Goal: Task Accomplishment & Management: Use online tool/utility

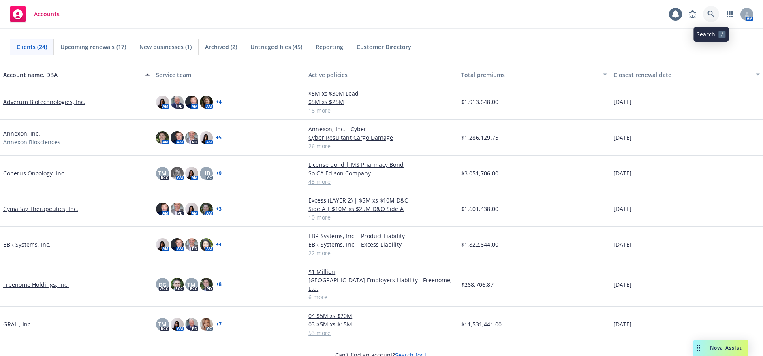
click at [711, 13] on icon at bounding box center [711, 14] width 7 height 7
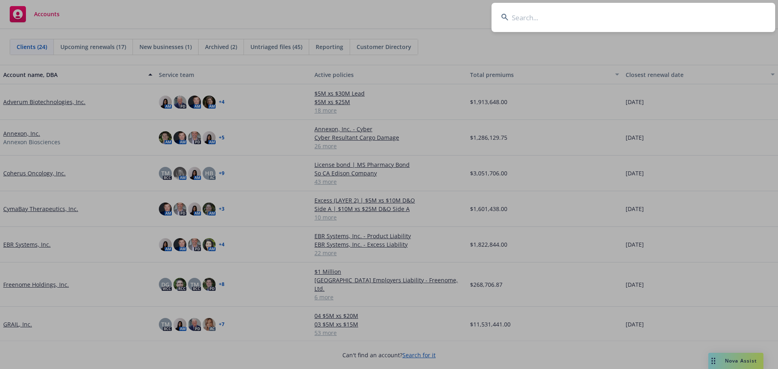
click at [567, 14] on input at bounding box center [634, 17] width 284 height 29
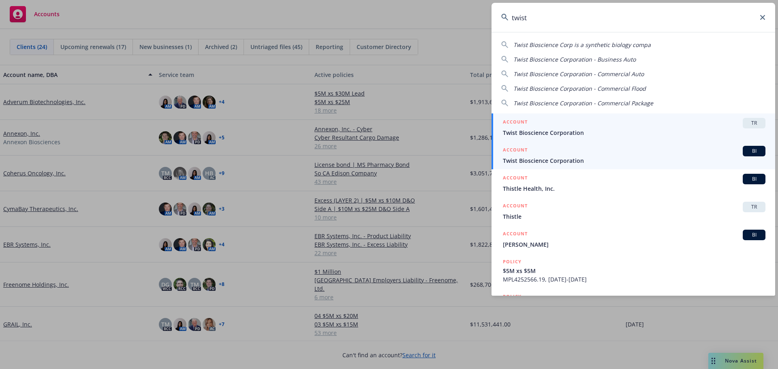
type input "twist"
click at [533, 155] on div "ACCOUNT BI" at bounding box center [634, 151] width 263 height 11
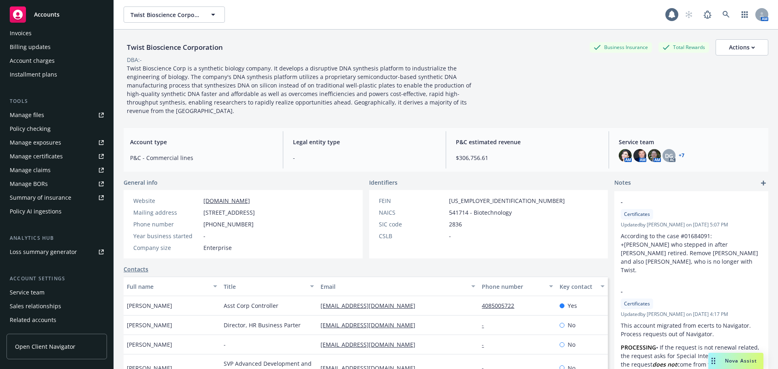
scroll to position [163, 0]
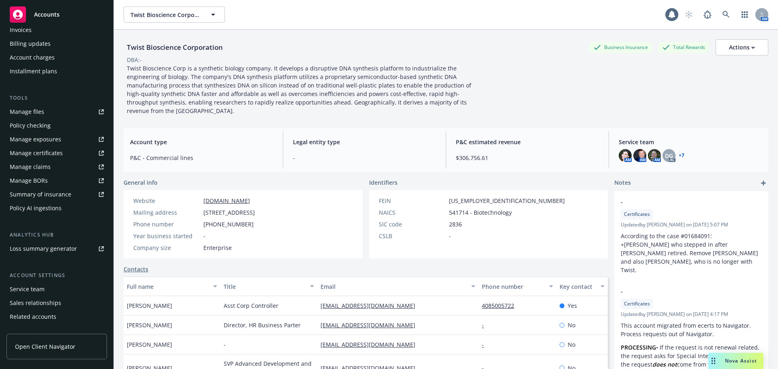
click at [57, 188] on div "Summary of insurance" at bounding box center [41, 194] width 62 height 13
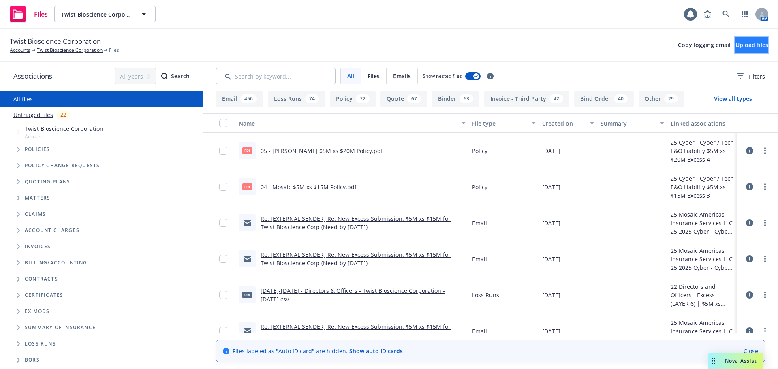
click at [737, 43] on span "Upload files" at bounding box center [752, 45] width 33 height 8
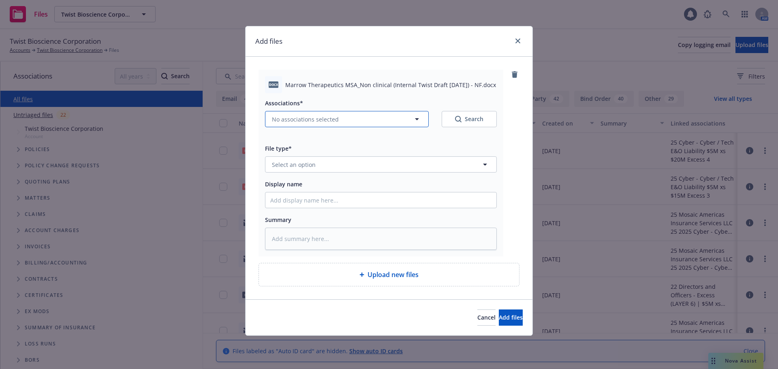
click at [327, 113] on button "No associations selected" at bounding box center [347, 119] width 164 height 16
type textarea "x"
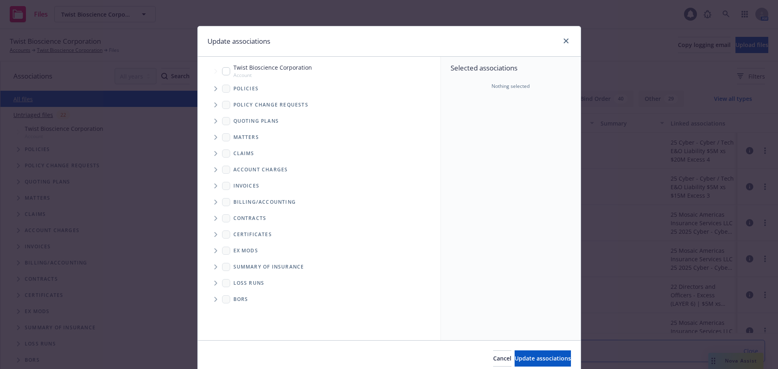
click at [214, 218] on icon "Folder Tree Example" at bounding box center [215, 218] width 3 height 5
click at [232, 250] on icon "Folder Tree Example" at bounding box center [233, 249] width 3 height 5
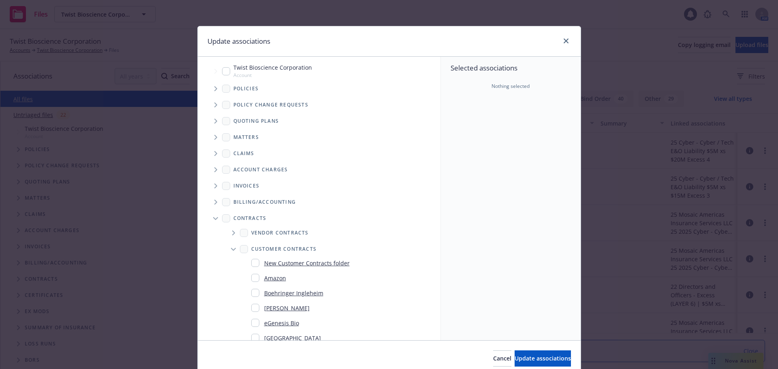
click at [253, 263] on input "Folder Tree Example" at bounding box center [255, 263] width 8 height 8
checkbox input "true"
click at [489, 122] on input "Folder name*" at bounding box center [511, 124] width 107 height 16
type input "Marrow Therapeutics"
click at [481, 155] on div "Select an option" at bounding box center [507, 156] width 86 height 8
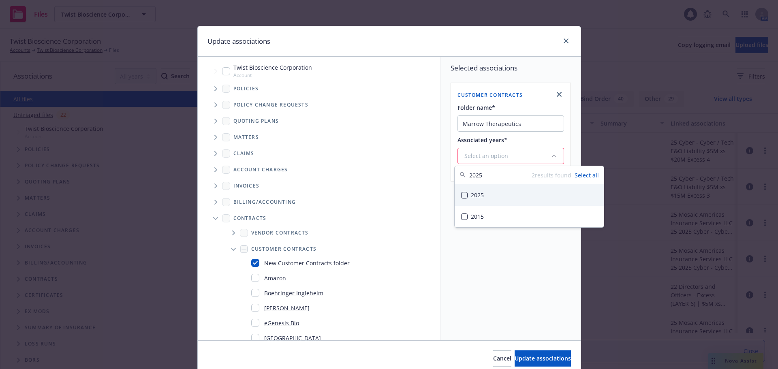
type input "2025"
click at [469, 195] on div "2025" at bounding box center [529, 194] width 149 height 21
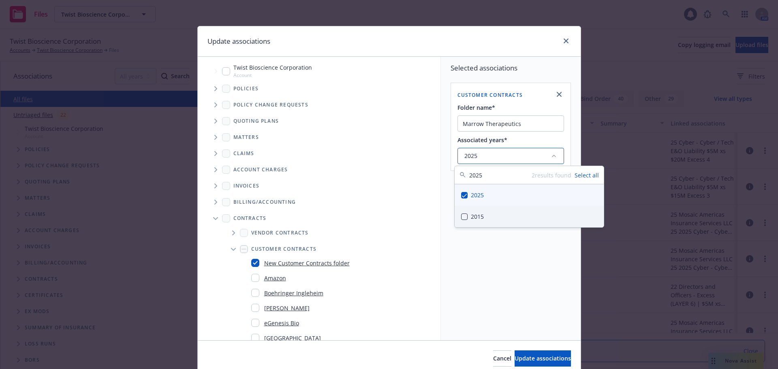
click at [531, 289] on div "Selected associations Customer Contracts Folder name* Marrow Therapeutics Assoc…" at bounding box center [511, 199] width 140 height 284
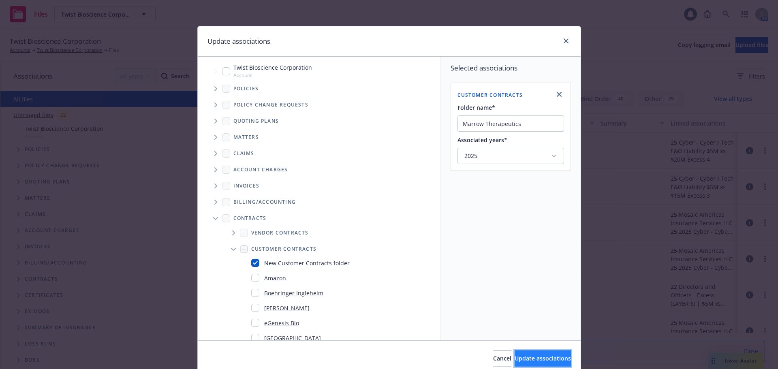
click at [540, 357] on span "Update associations" at bounding box center [543, 359] width 56 height 8
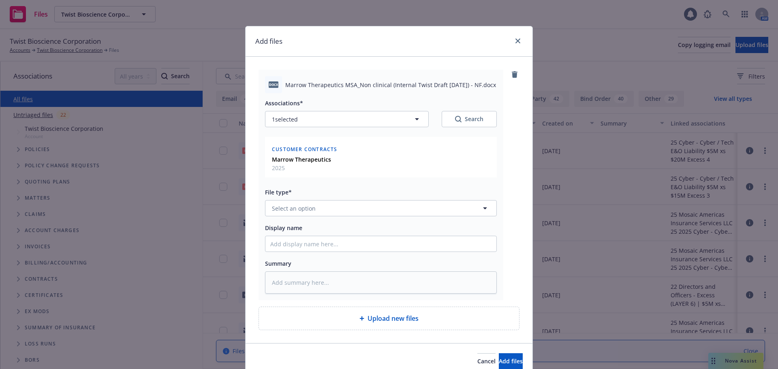
type textarea "x"
click at [332, 216] on button "Select an option" at bounding box center [381, 208] width 232 height 16
click at [321, 207] on input at bounding box center [379, 208] width 202 height 10
type input "contract"
click at [314, 229] on div "Contract" at bounding box center [380, 231] width 221 height 12
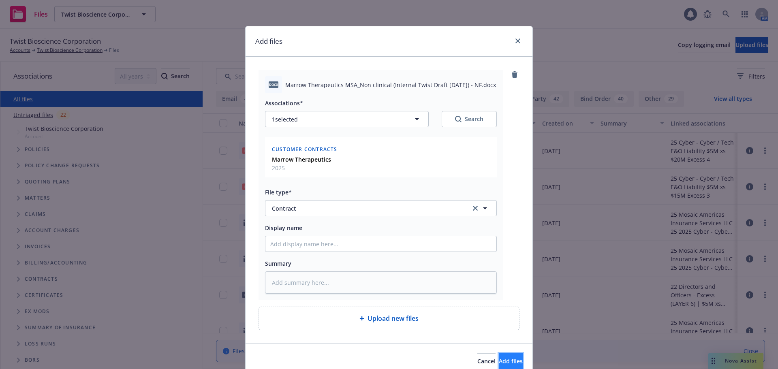
click at [505, 357] on span "Add files" at bounding box center [511, 361] width 24 height 8
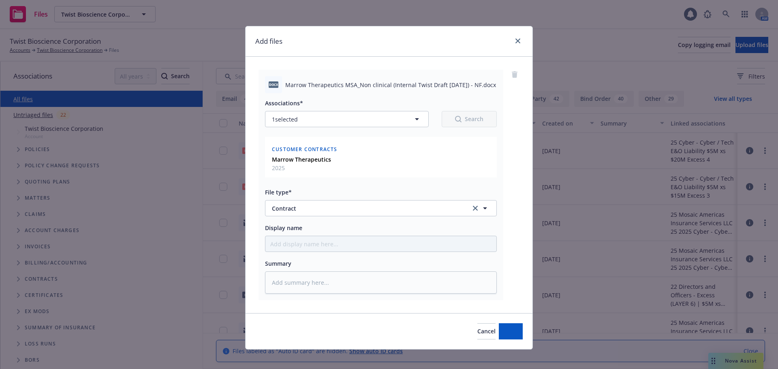
type textarea "x"
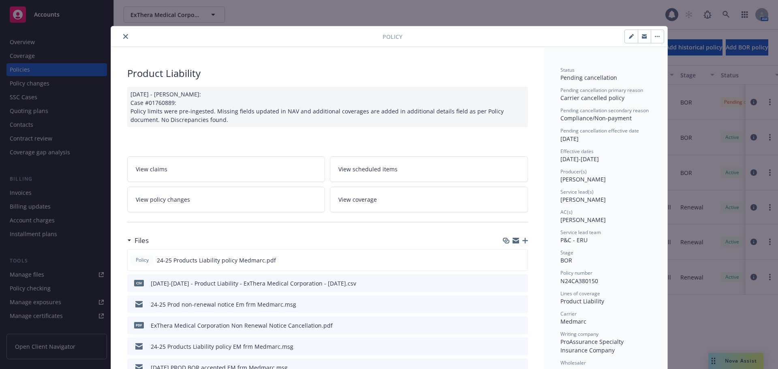
drag, startPoint x: 118, startPoint y: 33, endPoint x: 122, endPoint y: 36, distance: 4.7
click at [121, 35] on button "close" at bounding box center [126, 37] width 10 height 10
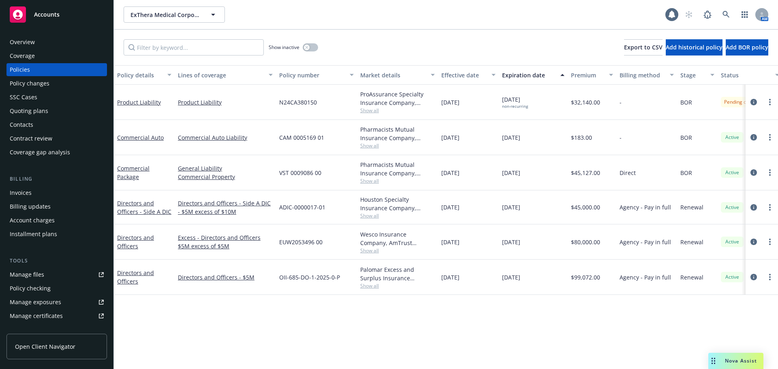
drag, startPoint x: 574, startPoint y: 102, endPoint x: 541, endPoint y: 103, distance: 32.4
click at [541, 103] on div "Product Liability Product Liability N24CA380150 ProAssurance Specialty Insuranc…" at bounding box center [505, 102] width 782 height 35
click at [554, 107] on div "10/15/2025 non-recurring" at bounding box center [533, 102] width 69 height 35
click at [723, 14] on icon at bounding box center [726, 14] width 7 height 7
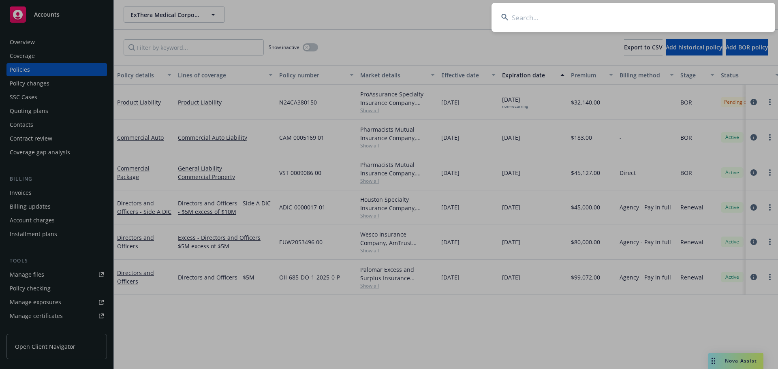
click at [680, 18] on input at bounding box center [634, 17] width 284 height 29
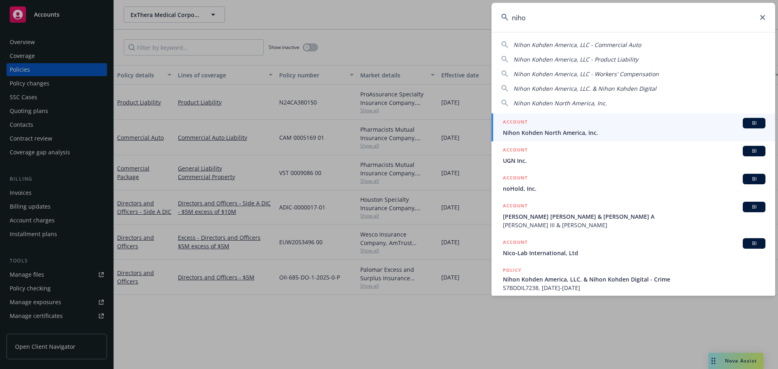
type input "niho"
click at [550, 122] on div "ACCOUNT BI" at bounding box center [634, 123] width 263 height 11
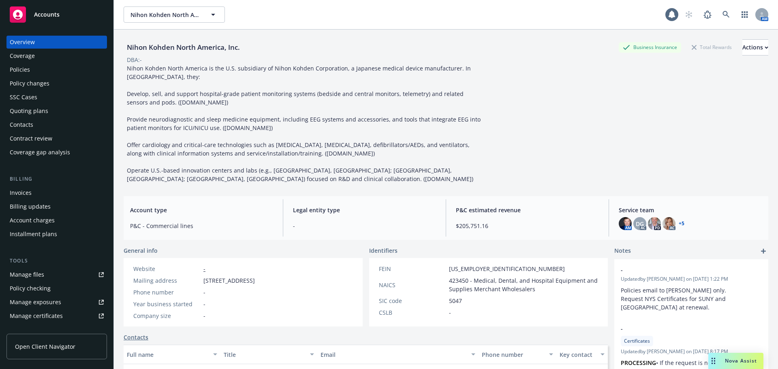
click at [39, 71] on div "Policies" at bounding box center [57, 69] width 94 height 13
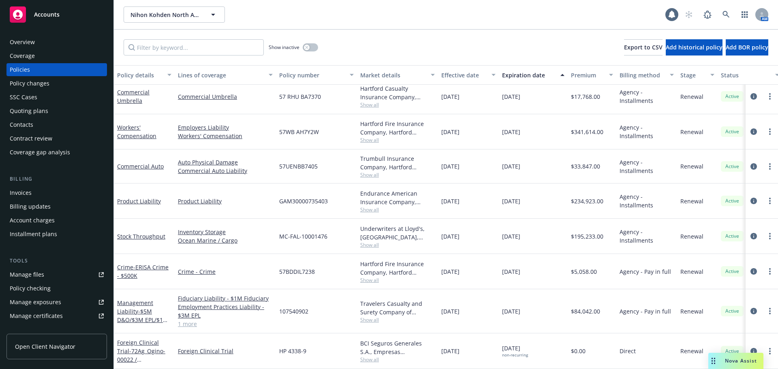
scroll to position [274, 0]
drag, startPoint x: 614, startPoint y: 197, endPoint x: 565, endPoint y: 197, distance: 48.2
click at [565, 197] on div "Product Liability Product Liability GAM30000735403 Endurance American Insurance…" at bounding box center [505, 201] width 782 height 35
click at [565, 197] on div "11/01/2025" at bounding box center [533, 201] width 69 height 35
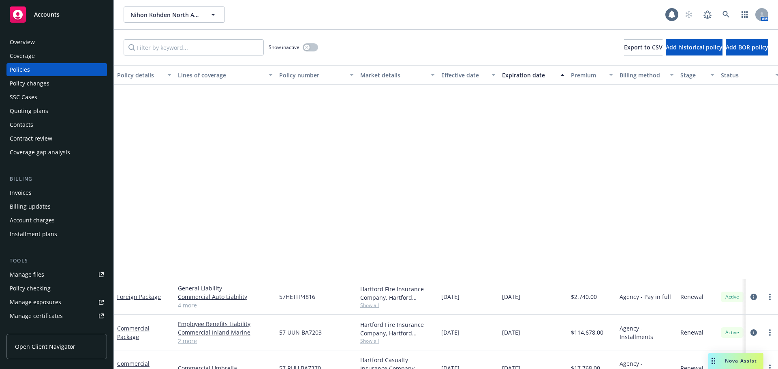
scroll to position [240, 0]
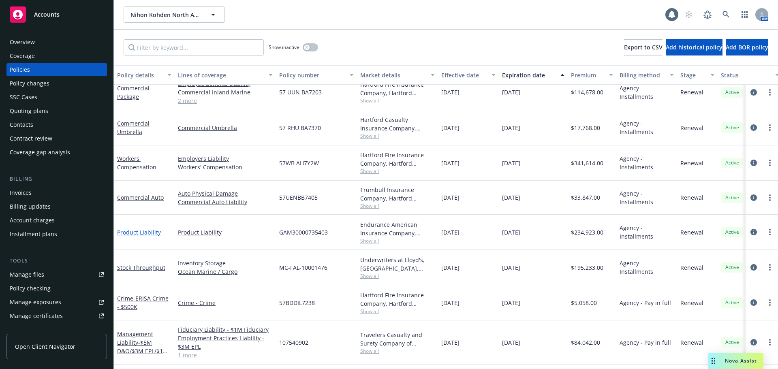
click at [150, 231] on link "Product Liability" at bounding box center [139, 233] width 44 height 8
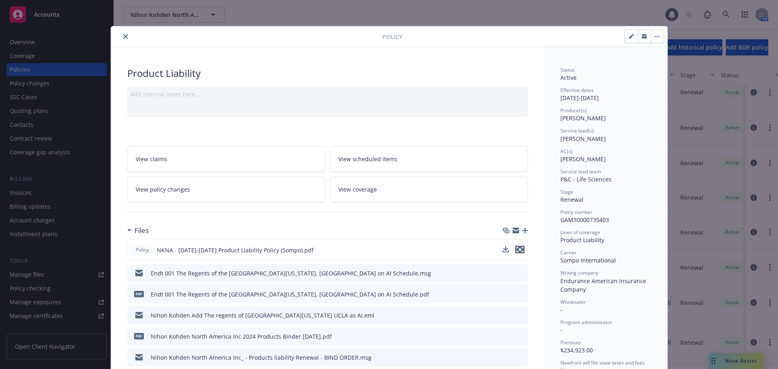
click at [516, 249] on icon "preview file" at bounding box center [519, 250] width 7 height 6
click at [123, 34] on icon "close" at bounding box center [125, 36] width 5 height 5
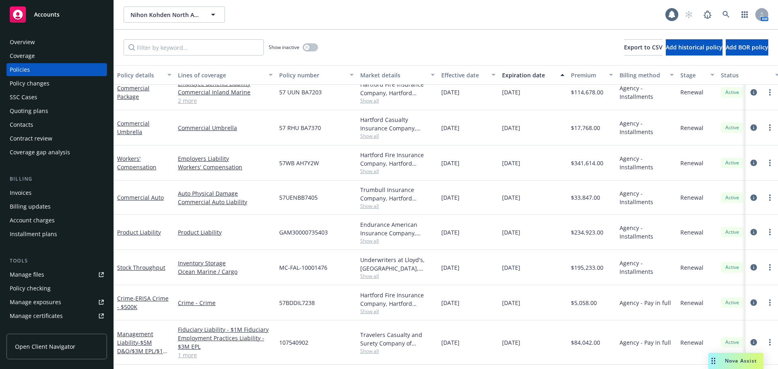
click at [32, 109] on div "Quoting plans" at bounding box center [29, 111] width 39 height 13
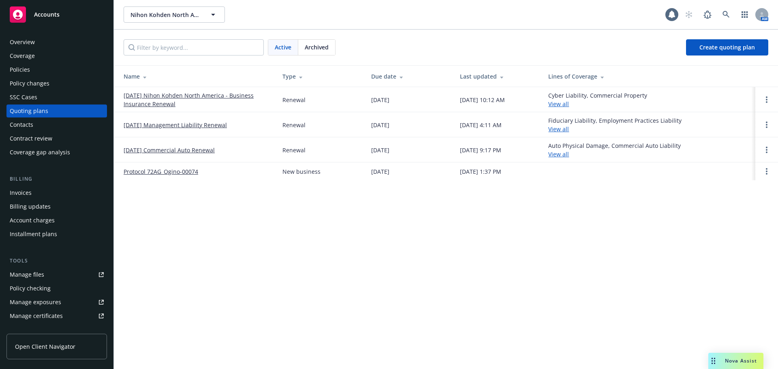
click at [152, 93] on link "11/01/25 Nihon Kohden North America - Business Insurance Renewal" at bounding box center [197, 99] width 146 height 17
